Goal: Task Accomplishment & Management: Complete application form

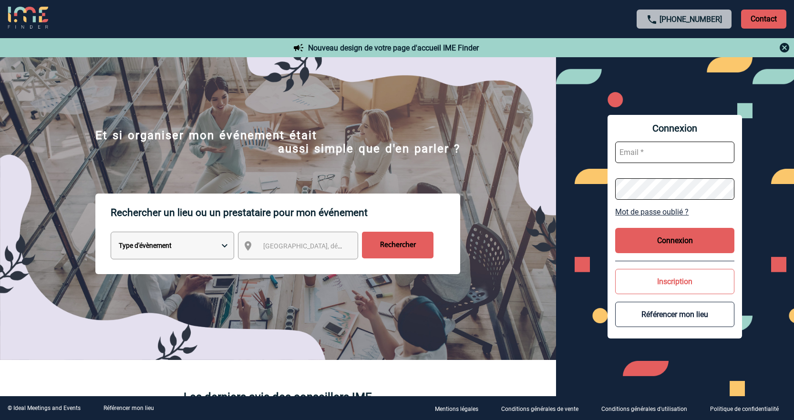
type input "jnetobogalho@ime-groupe.com"
click at [671, 242] on button "Connexion" at bounding box center [674, 240] width 119 height 25
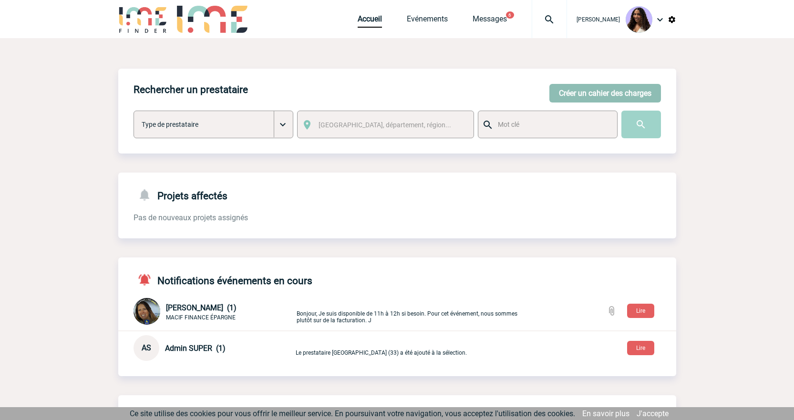
click at [640, 95] on button "Créer un cahier des charges" at bounding box center [605, 93] width 112 height 19
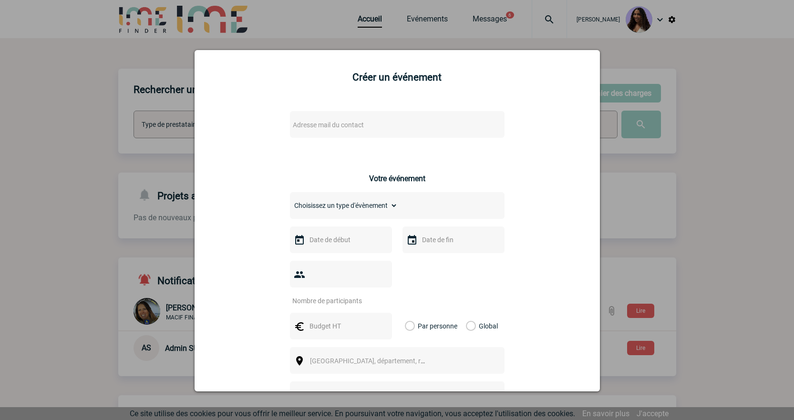
click at [345, 135] on div "Adresse mail du contact" at bounding box center [397, 124] width 215 height 27
click at [341, 126] on span "Adresse mail du contact" at bounding box center [328, 125] width 71 height 8
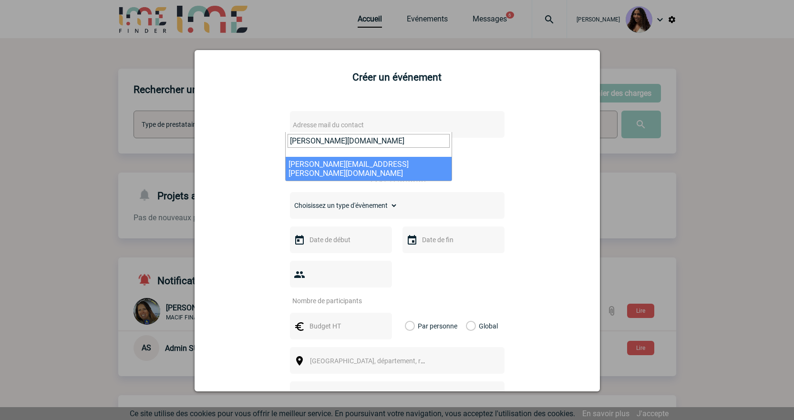
click at [327, 138] on input "[PERSON_NAME][DOMAIN_NAME]" at bounding box center [368, 141] width 162 height 14
drag, startPoint x: 328, startPoint y: 142, endPoint x: 273, endPoint y: 142, distance: 55.8
click at [273, 142] on body "[PERSON_NAME] Accueil Evénements 6" at bounding box center [397, 309] width 794 height 618
paste input "[PERSON_NAME][EMAIL_ADDRESS][PERSON_NAME][DOMAIN_NAME]"
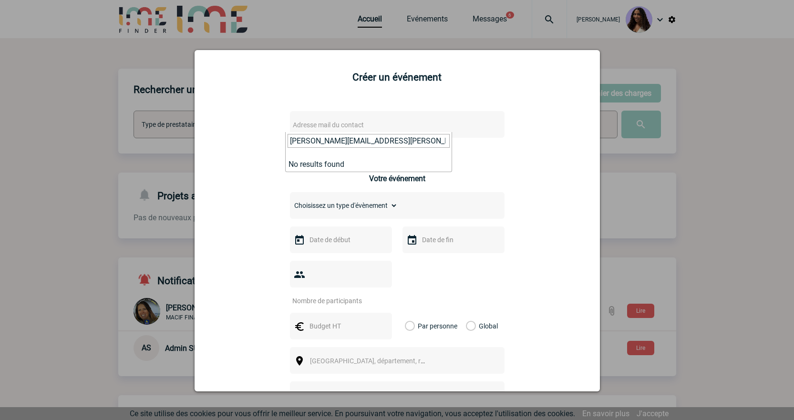
click at [398, 139] on input "[PERSON_NAME][EMAIL_ADDRESS][PERSON_NAME][DOMAIN_NAME]" at bounding box center [368, 141] width 162 height 14
drag, startPoint x: 398, startPoint y: 139, endPoint x: 227, endPoint y: 144, distance: 171.2
click at [227, 144] on body "[PERSON_NAME] Accueil Evénements 6" at bounding box center [397, 309] width 794 height 618
paste input "[PERSON_NAME].[PERSON_NAME]"
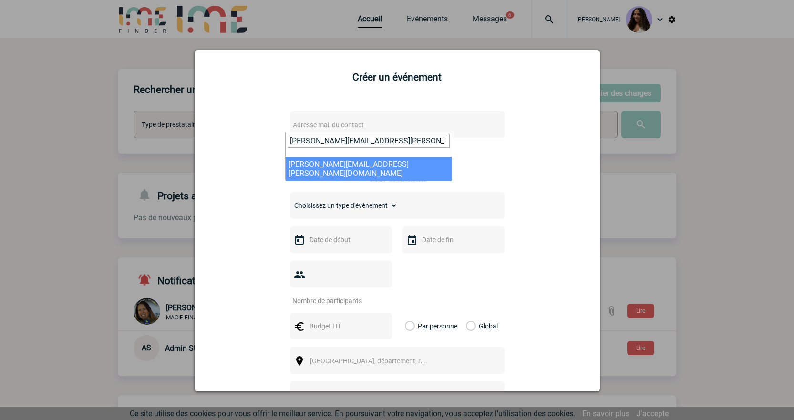
type input "[PERSON_NAME][EMAIL_ADDRESS][PERSON_NAME][DOMAIN_NAME]"
select select "114453"
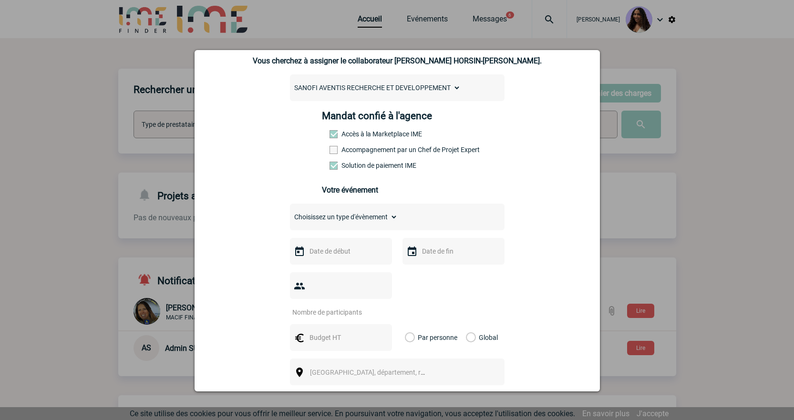
scroll to position [143, 0]
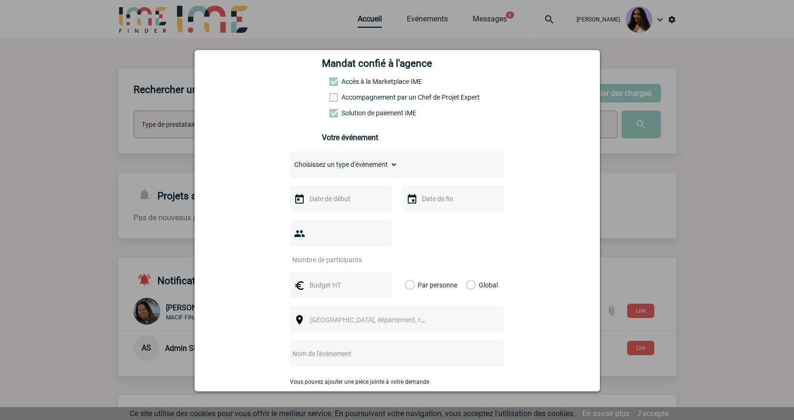
click at [366, 161] on select "Choisissez un type d'évènement Séminaire avec nuitée Séminaire sans nuitée Repa…" at bounding box center [344, 164] width 108 height 13
select select "4"
click at [290, 160] on select "Choisissez un type d'évènement Séminaire avec nuitée Séminaire sans nuitée Repa…" at bounding box center [344, 164] width 108 height 13
click at [327, 199] on input "text" at bounding box center [340, 199] width 66 height 12
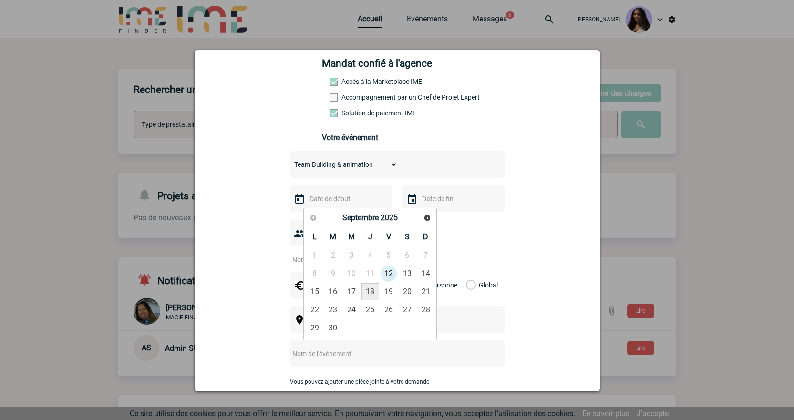
click at [377, 289] on link "18" at bounding box center [370, 291] width 18 height 17
type input "[DATE]"
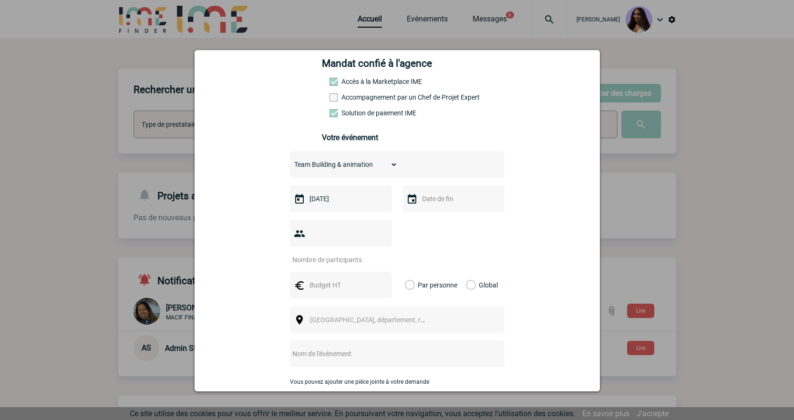
click at [420, 201] on input "text" at bounding box center [453, 199] width 66 height 12
click at [481, 291] on link "18" at bounding box center [483, 291] width 18 height 17
type input "[DATE]"
click at [328, 254] on input "number" at bounding box center [335, 260] width 90 height 12
click at [330, 243] on div at bounding box center [341, 233] width 102 height 27
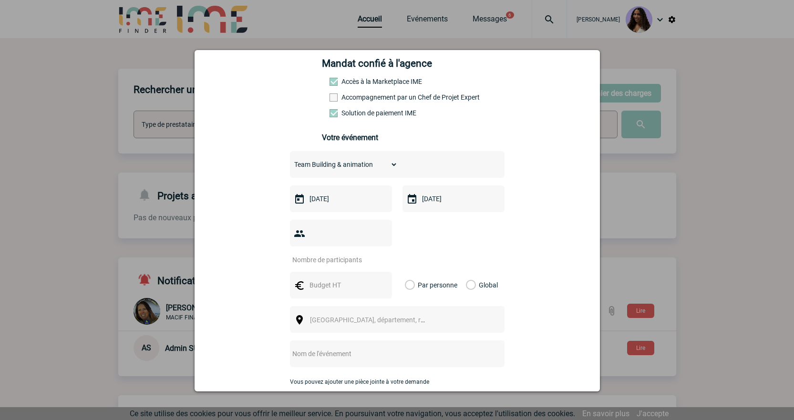
click at [329, 254] on input "number" at bounding box center [335, 260] width 90 height 12
type input "20"
click at [322, 279] on input "text" at bounding box center [340, 285] width 66 height 12
type input "3000"
click at [467, 272] on label "Global" at bounding box center [469, 285] width 6 height 27
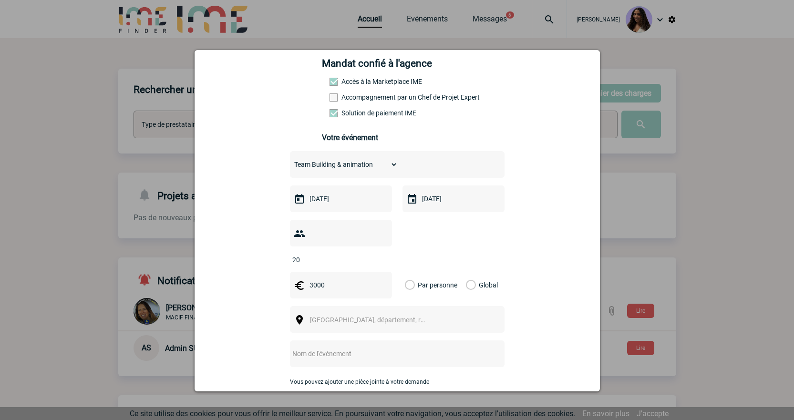
click at [0, 0] on input "Global" at bounding box center [0, 0] width 0 height 0
click at [332, 316] on span "[GEOGRAPHIC_DATA], département, région..." at bounding box center [376, 320] width 133 height 8
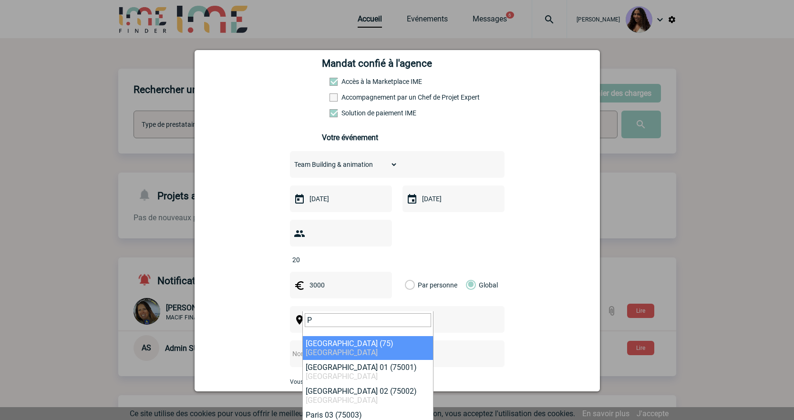
type input "P"
select select "3"
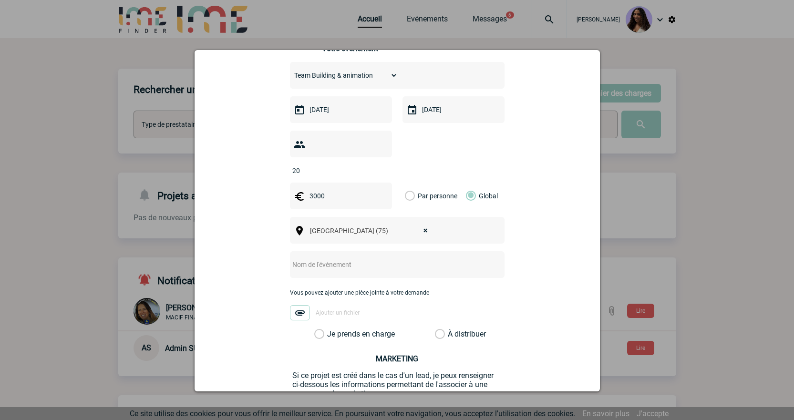
scroll to position [238, 0]
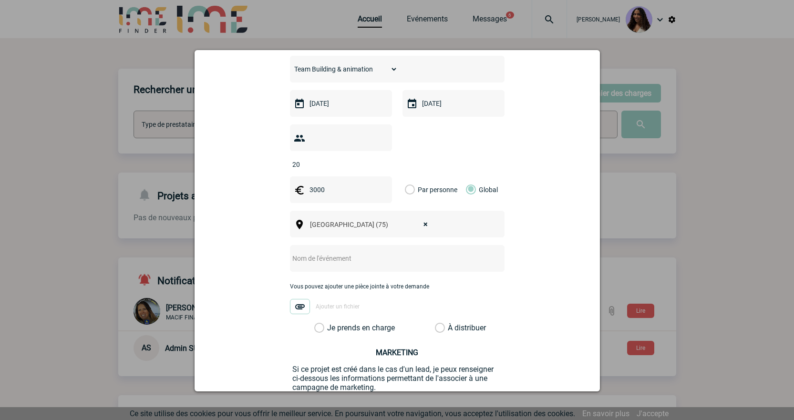
click at [325, 252] on input "text" at bounding box center [384, 258] width 189 height 12
paste input "Visite Equipe R&D Sanofi musée Maillol 15 Septembre 2025 19h-20h30"
type input "Visite Equipe R&D Sanofi musée Maillol 15 Septembre 2025 19h-20h30"
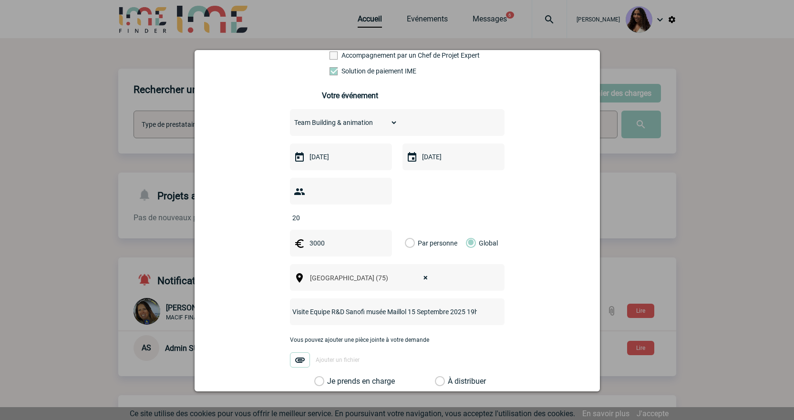
scroll to position [175, 0]
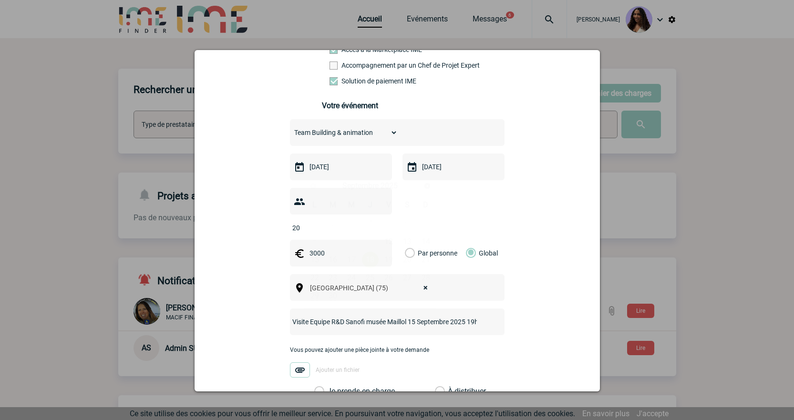
click at [361, 173] on input "[DATE]" at bounding box center [340, 167] width 66 height 12
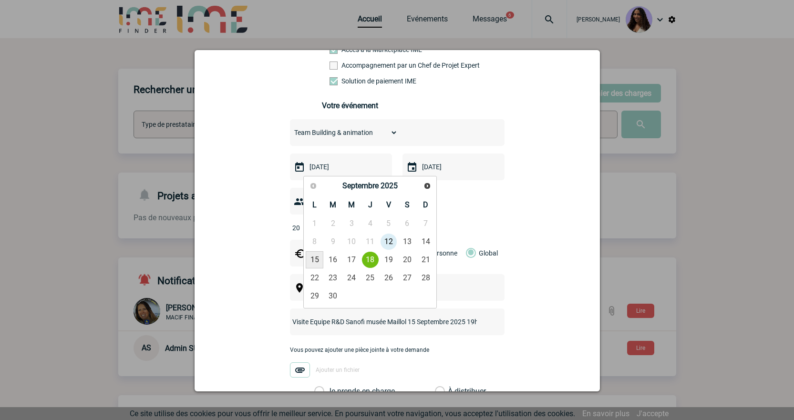
click at [314, 261] on link "15" at bounding box center [315, 259] width 18 height 17
type input "[DATE]"
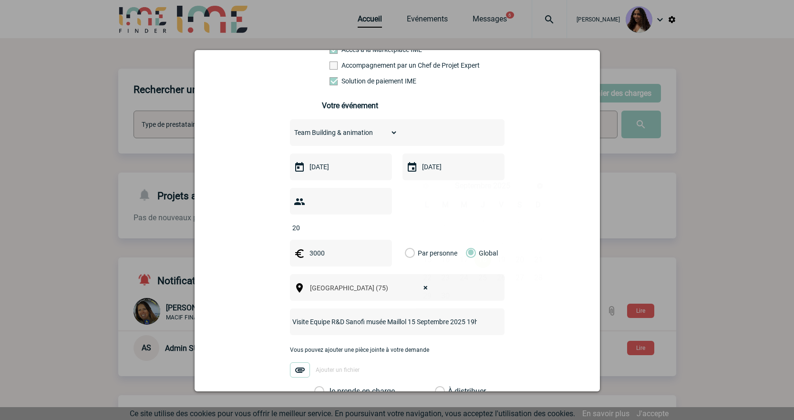
click at [427, 165] on input "[DATE]" at bounding box center [453, 167] width 66 height 12
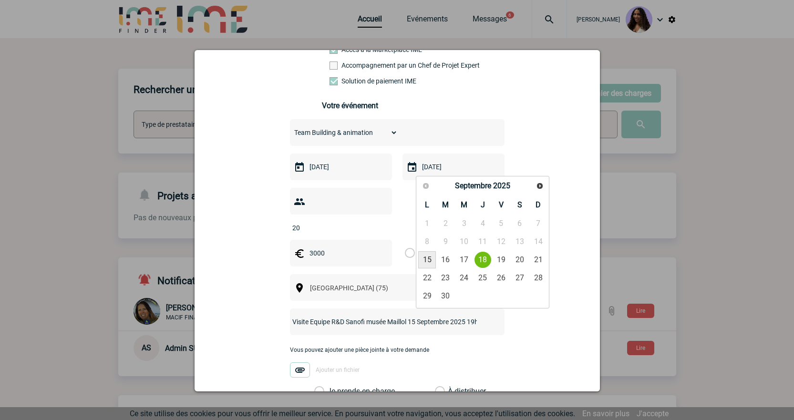
click at [429, 263] on link "15" at bounding box center [427, 259] width 18 height 17
type input "[DATE]"
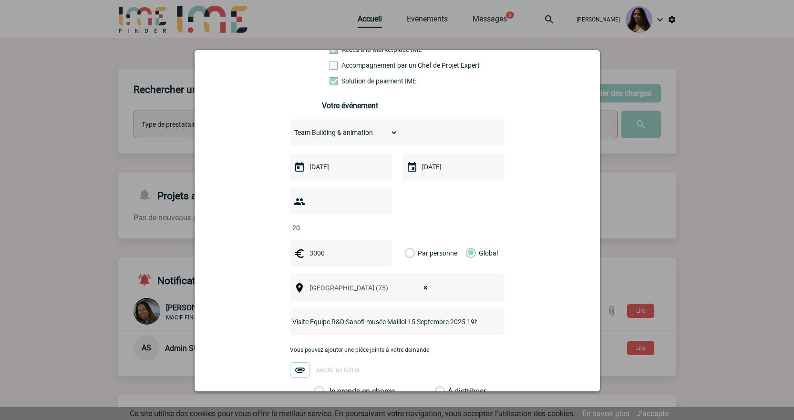
click at [511, 189] on div "[PERSON_NAME][EMAIL_ADDRESS][PERSON_NAME][DOMAIN_NAME] [PERSON_NAME][DOMAIN_NAM…" at bounding box center [396, 224] width 381 height 594
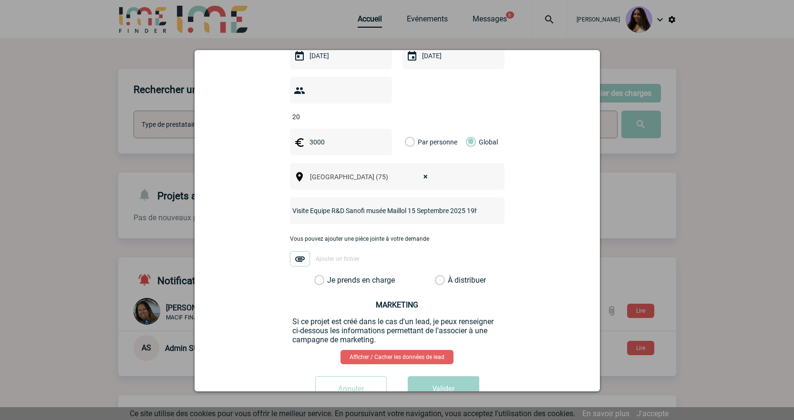
click at [330, 276] on label "Je prends en charge" at bounding box center [322, 281] width 16 height 10
click at [0, 0] on input "Je prends en charge" at bounding box center [0, 0] width 0 height 0
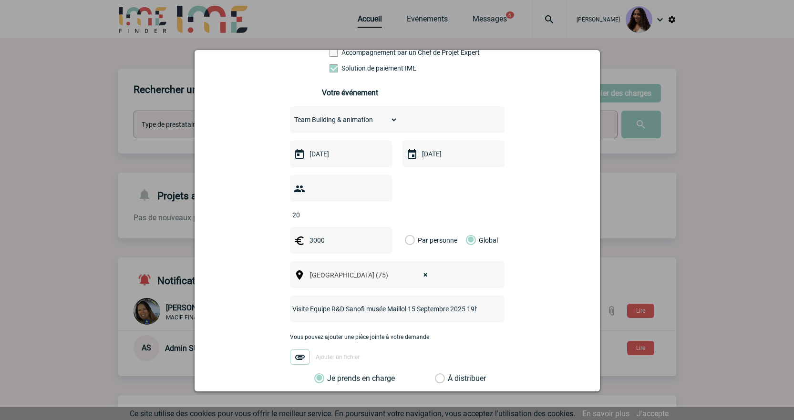
scroll to position [254, 0]
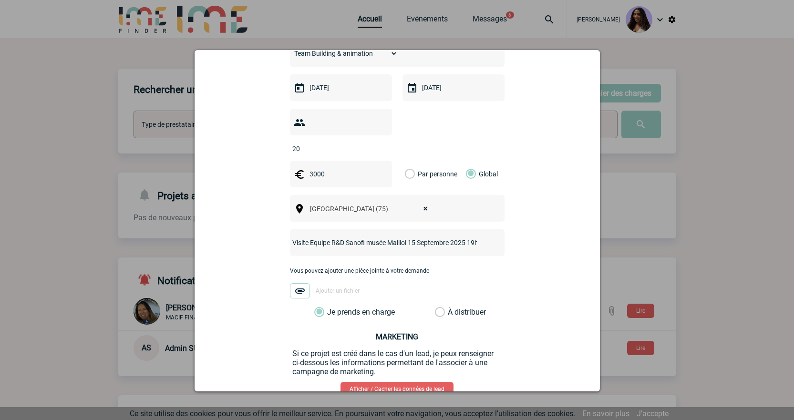
click at [291, 236] on input "Visite Equipe R&D Sanofi musée Maillol 15 Septembre 2025 19h-20h30" at bounding box center [384, 242] width 189 height 12
click at [290, 236] on input "Visite Equipe R&D Sanofi musée Maillol 15 Septembre 2025 19h-20h30" at bounding box center [384, 242] width 189 height 12
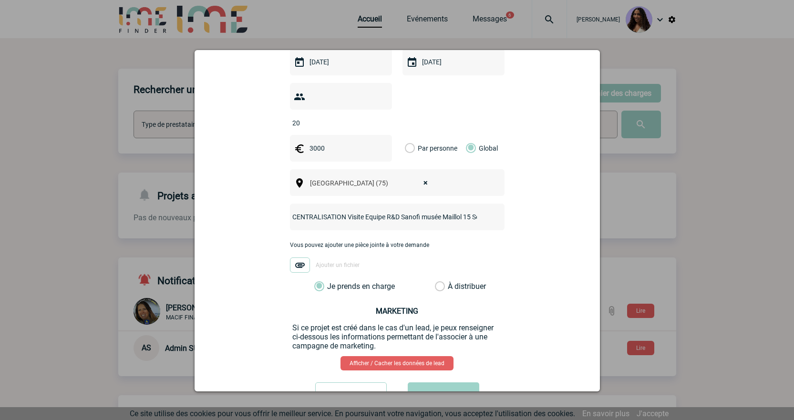
scroll to position [304, 0]
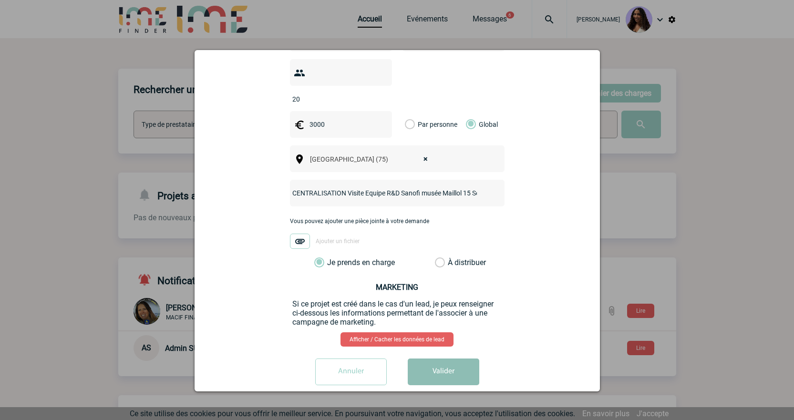
type input "CENTRALISATION Visite Equipe R&D Sanofi musée Maillol 15 Septembre 2025 19h-20h…"
click at [458, 362] on button "Valider" at bounding box center [444, 372] width 72 height 27
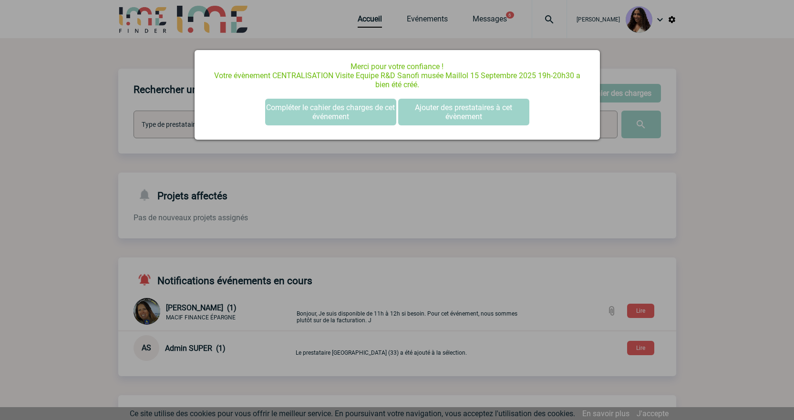
scroll to position [0, 0]
click at [353, 119] on button "Compléter le cahier des charges de cet événement" at bounding box center [330, 112] width 131 height 27
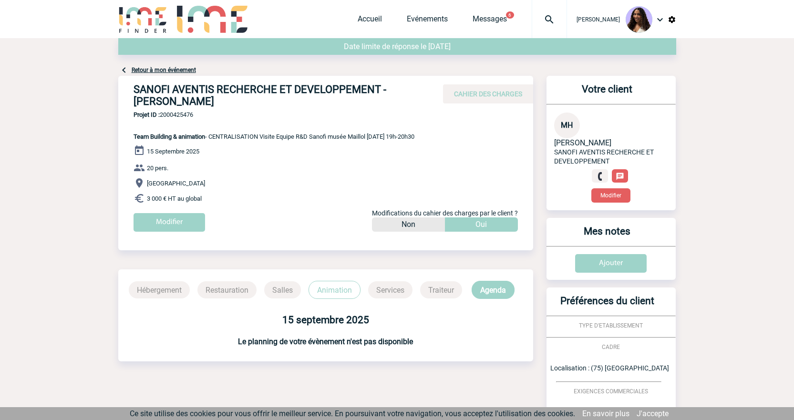
click at [133, 85] on h4 "SANOFI AVENTIS RECHERCHE ET DEVELOPPEMENT - [PERSON_NAME]" at bounding box center [276, 95] width 286 height 24
drag, startPoint x: 133, startPoint y: 85, endPoint x: 248, endPoint y: 109, distance: 117.4
click at [248, 107] on h4 "SANOFI AVENTIS RECHERCHE ET DEVELOPPEMENT - [PERSON_NAME]" at bounding box center [276, 95] width 286 height 24
copy h4 "SANOFI AVENTIS RECHERCHE ET DEVELOPPEMENT - [PERSON_NAME]"
drag, startPoint x: 202, startPoint y: 117, endPoint x: 162, endPoint y: 118, distance: 40.1
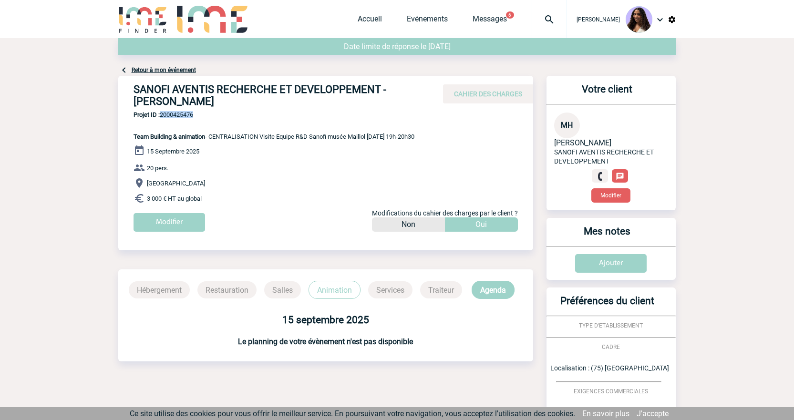
click at [162, 118] on span "Projet ID : 2000425476" at bounding box center [273, 114] width 281 height 7
copy span "2000425476"
click at [388, 90] on h4 "SANOFI AVENTIS RECHERCHE ET DEVELOPPEMENT - [PERSON_NAME]" at bounding box center [276, 95] width 286 height 24
drag, startPoint x: 388, startPoint y: 90, endPoint x: 164, endPoint y: 103, distance: 223.6
click at [164, 103] on h4 "SANOFI AVENTIS RECHERCHE ET DEVELOPPEMENT - [PERSON_NAME]" at bounding box center [276, 95] width 286 height 24
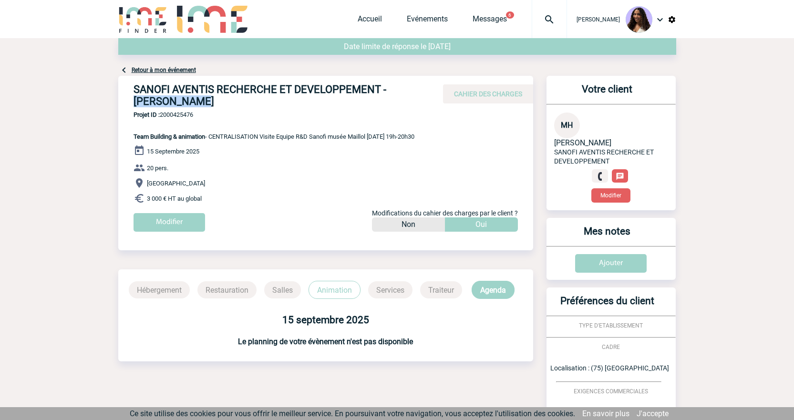
copy h4 "[PERSON_NAME]"
click at [361, 86] on h4 "SANOFI AVENTIS RECHERCHE ET DEVELOPPEMENT - [PERSON_NAME]" at bounding box center [276, 95] width 286 height 24
drag, startPoint x: 251, startPoint y: 102, endPoint x: 170, endPoint y: 104, distance: 81.6
click at [170, 104] on h4 "SANOFI AVENTIS RECHERCHE ET DEVELOPPEMENT - [PERSON_NAME]" at bounding box center [276, 95] width 286 height 24
copy h4 "[PERSON_NAME]"
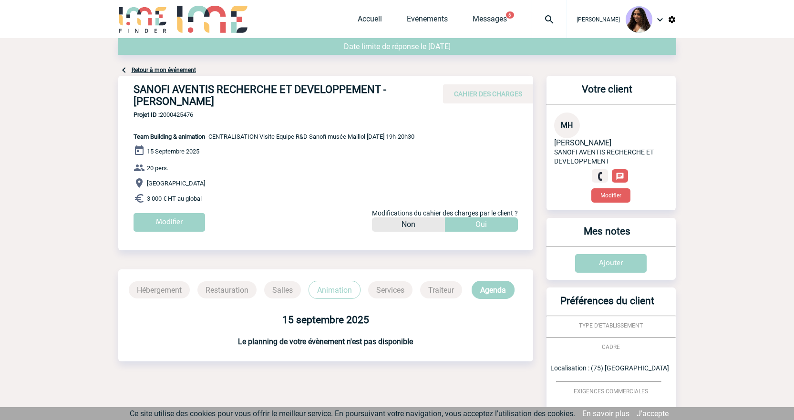
click at [296, 118] on span "Projet ID : 2000425476" at bounding box center [273, 114] width 281 height 7
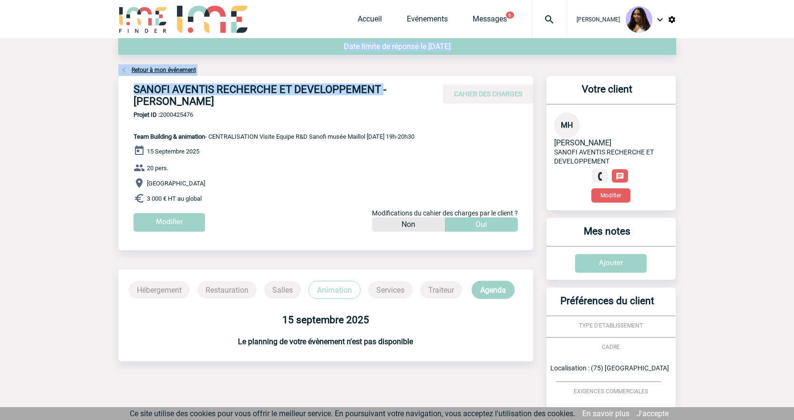
drag, startPoint x: 381, startPoint y: 89, endPoint x: 77, endPoint y: 94, distance: 303.7
click at [77, 94] on body "[PERSON_NAME] Accueil Evénements 6" at bounding box center [397, 287] width 794 height 575
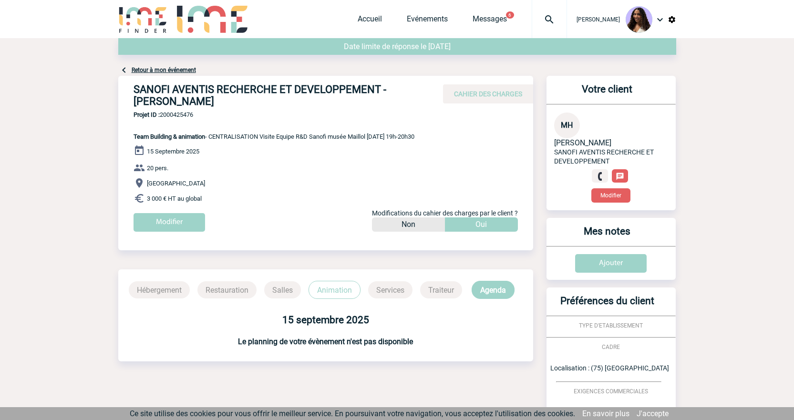
click at [291, 124] on p "Projet ID : 2000425476 Team Building & animation - CENTRALISATION Visite Equipe…" at bounding box center [266, 125] width 296 height 29
click at [382, 87] on h4 "SANOFI AVENTIS RECHERCHE ET DEVELOPPEMENT - [PERSON_NAME]" at bounding box center [276, 95] width 286 height 24
drag, startPoint x: 378, startPoint y: 89, endPoint x: 125, endPoint y: 96, distance: 252.3
click at [125, 96] on div "SANOFI AVENTIS RECHERCHE ET DEVELOPPEMENT - [PERSON_NAME] CAHIER DES CHARGES" at bounding box center [325, 93] width 415 height 35
copy h4 "SANOFI AVENTIS RECHERCHE ET DEVELOPPEMENT"
